Goal: Task Accomplishment & Management: Use online tool/utility

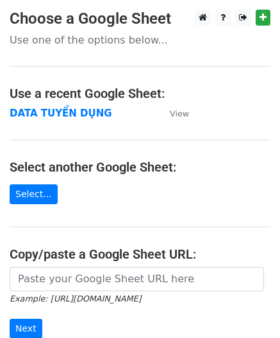
scroll to position [124, 0]
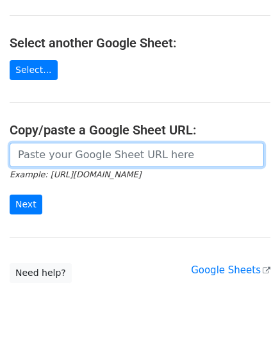
click at [79, 159] on input "url" at bounding box center [137, 155] width 254 height 24
paste input "https://docs.google.com/spreadsheets/d/1KZ7mIKUru3GcC_K2wVEfG_VsEb4I4bOScueJoPE…"
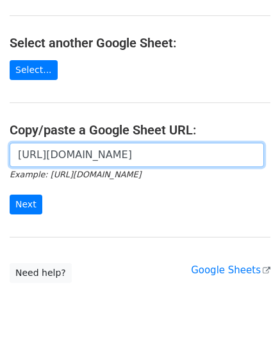
scroll to position [0, 365]
type input "https://docs.google.com/spreadsheets/d/1KZ7mIKUru3GcC_K2wVEfG_VsEb4I4bOScueJoPE…"
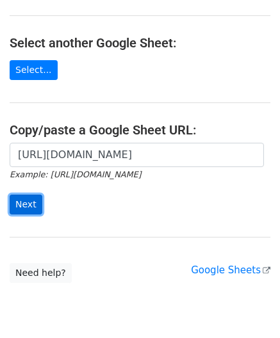
click at [17, 200] on input "Next" at bounding box center [26, 204] width 33 height 20
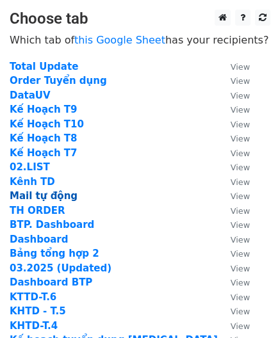
click at [46, 193] on strong "Mail tự động" at bounding box center [44, 196] width 68 height 12
click at [45, 193] on strong "Mail tự động" at bounding box center [44, 196] width 68 height 12
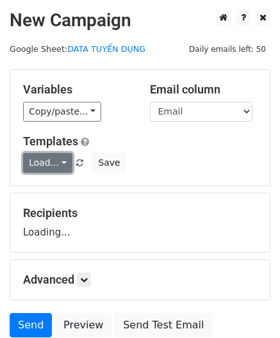
click at [49, 155] on link "Load..." at bounding box center [47, 163] width 49 height 20
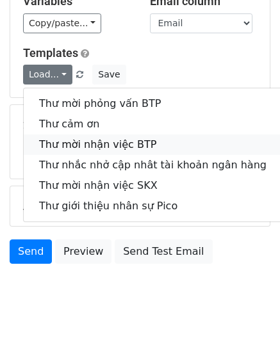
scroll to position [122, 0]
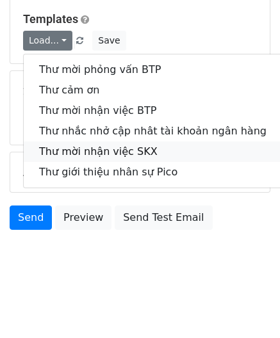
click at [97, 150] on link "Thư mời nhận việc SKX" at bounding box center [153, 151] width 258 height 20
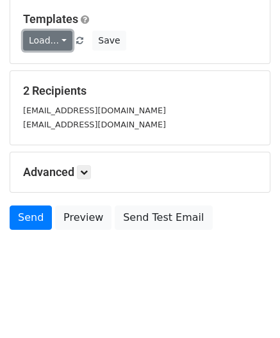
click at [56, 38] on link "Load..." at bounding box center [47, 41] width 49 height 20
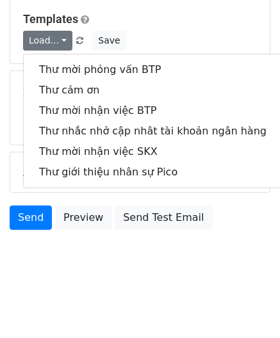
click at [225, 201] on form "Variables Copy/paste... {{Số điện thoại }} {{Ngày }} {{Thời gian }} {{Tên ứng v…" at bounding box center [140, 91] width 260 height 289
